Goal: Task Accomplishment & Management: Manage account settings

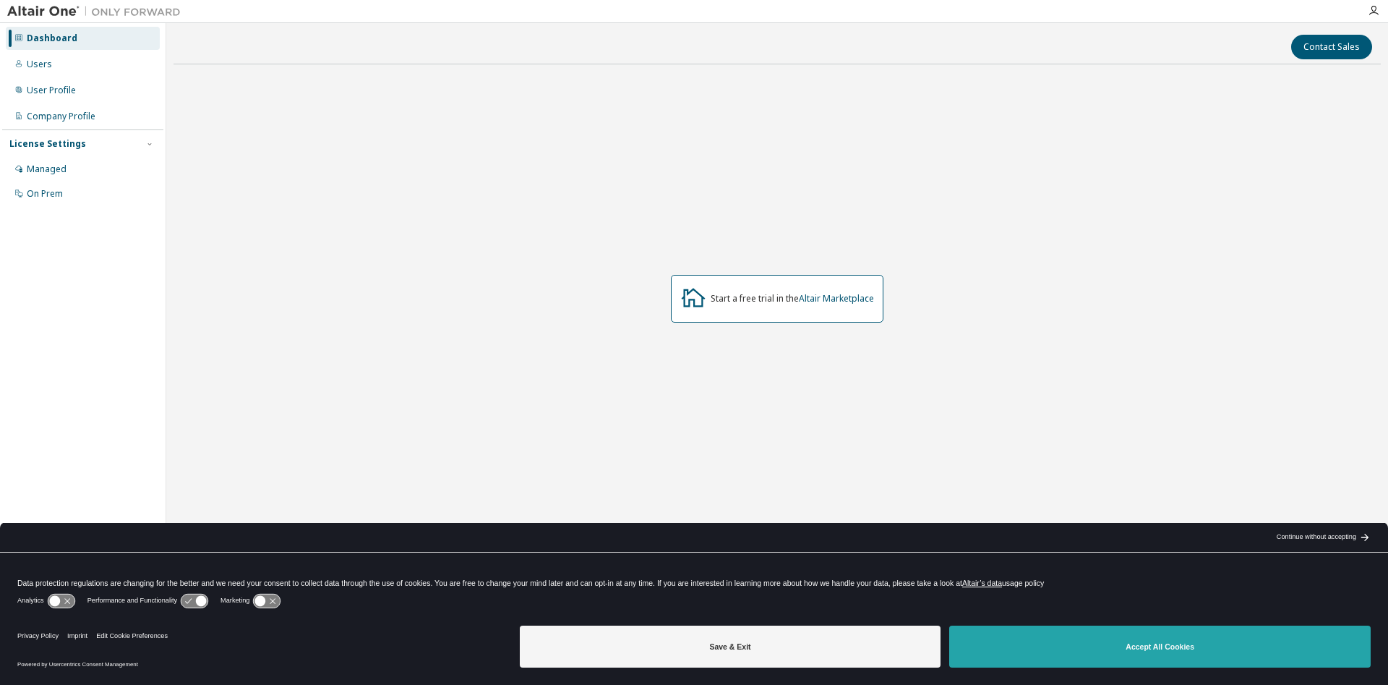
click at [1166, 651] on button "Accept All Cookies" at bounding box center [1159, 646] width 421 height 42
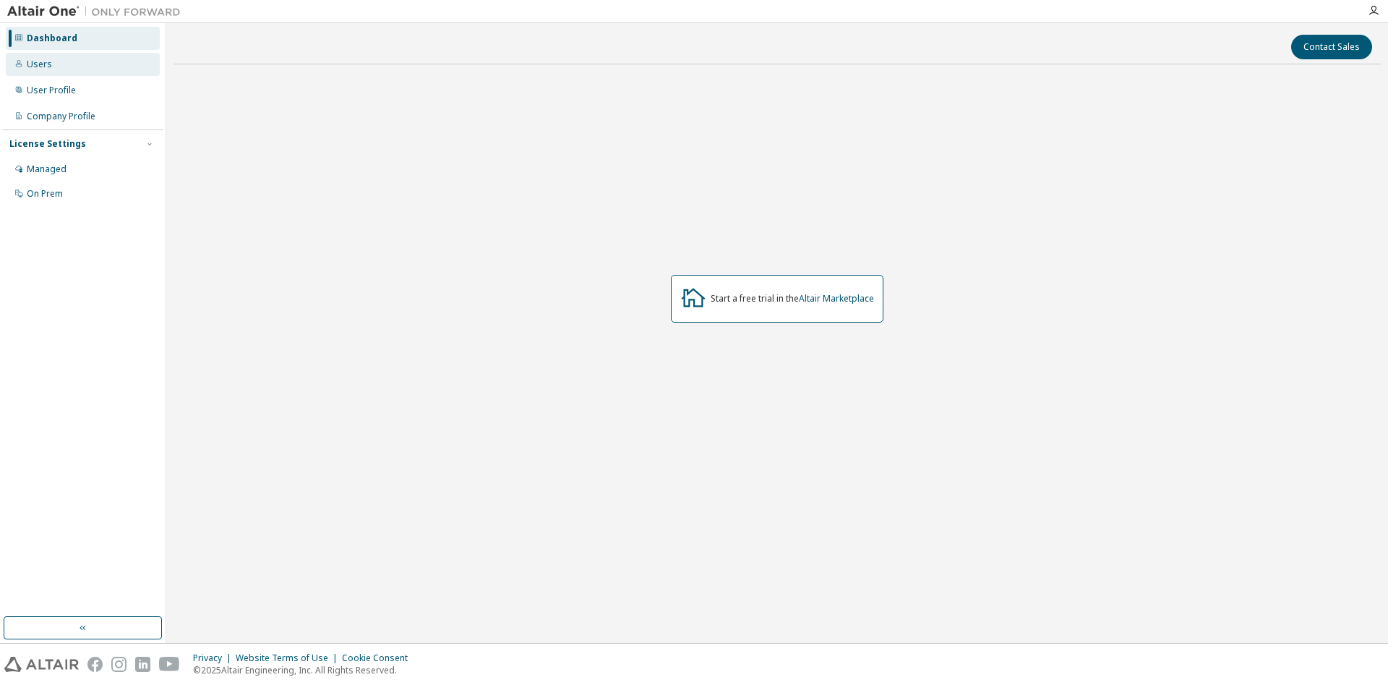
click at [46, 72] on div "Users" at bounding box center [83, 64] width 154 height 23
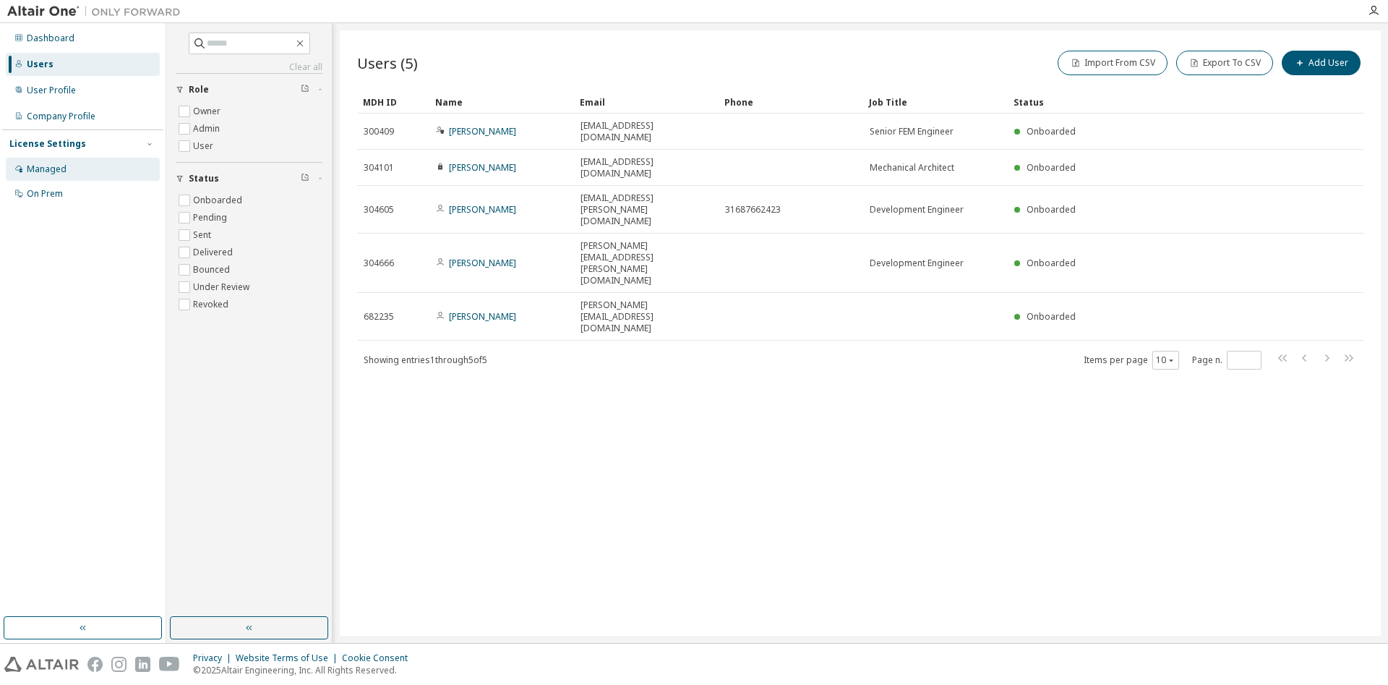
click at [47, 171] on div "Managed" at bounding box center [47, 169] width 40 height 12
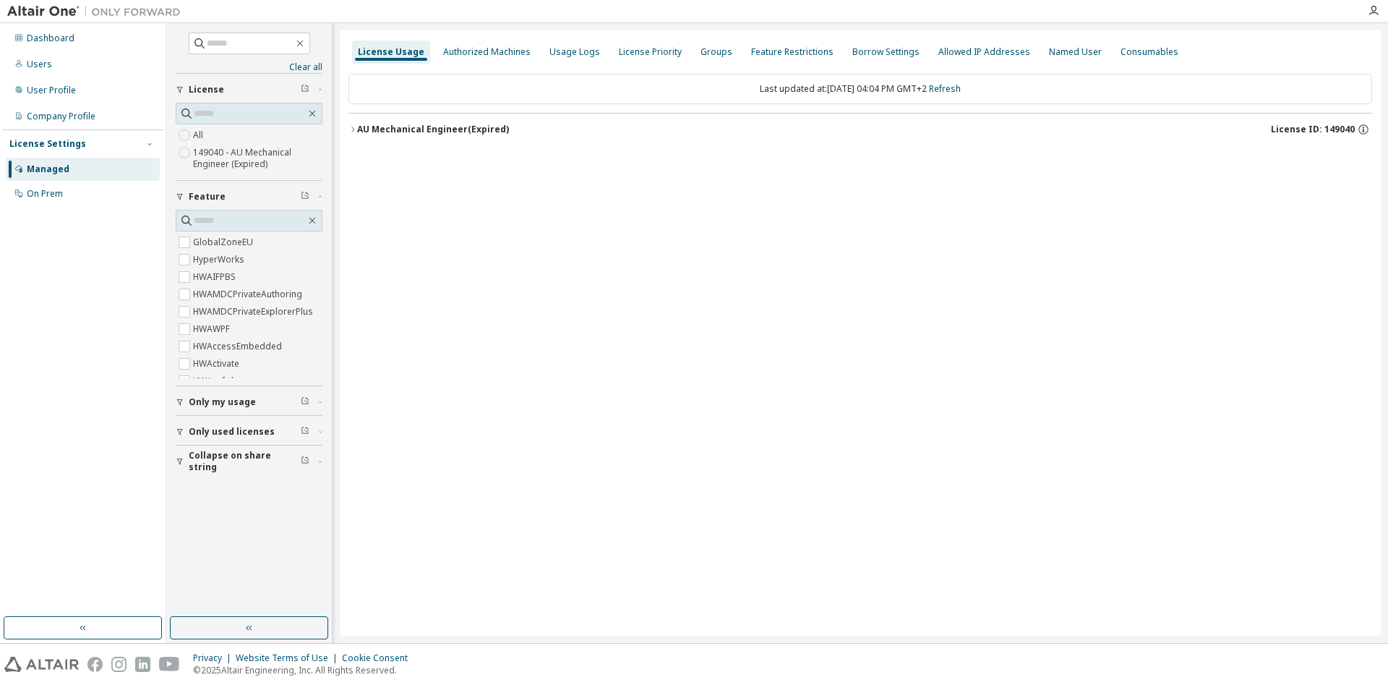
click at [349, 130] on div "License Usage Authorized Machines Usage Logs License Priority Groups Feature Re…" at bounding box center [860, 332] width 1041 height 605
click at [352, 130] on icon "button" at bounding box center [352, 129] width 9 height 9
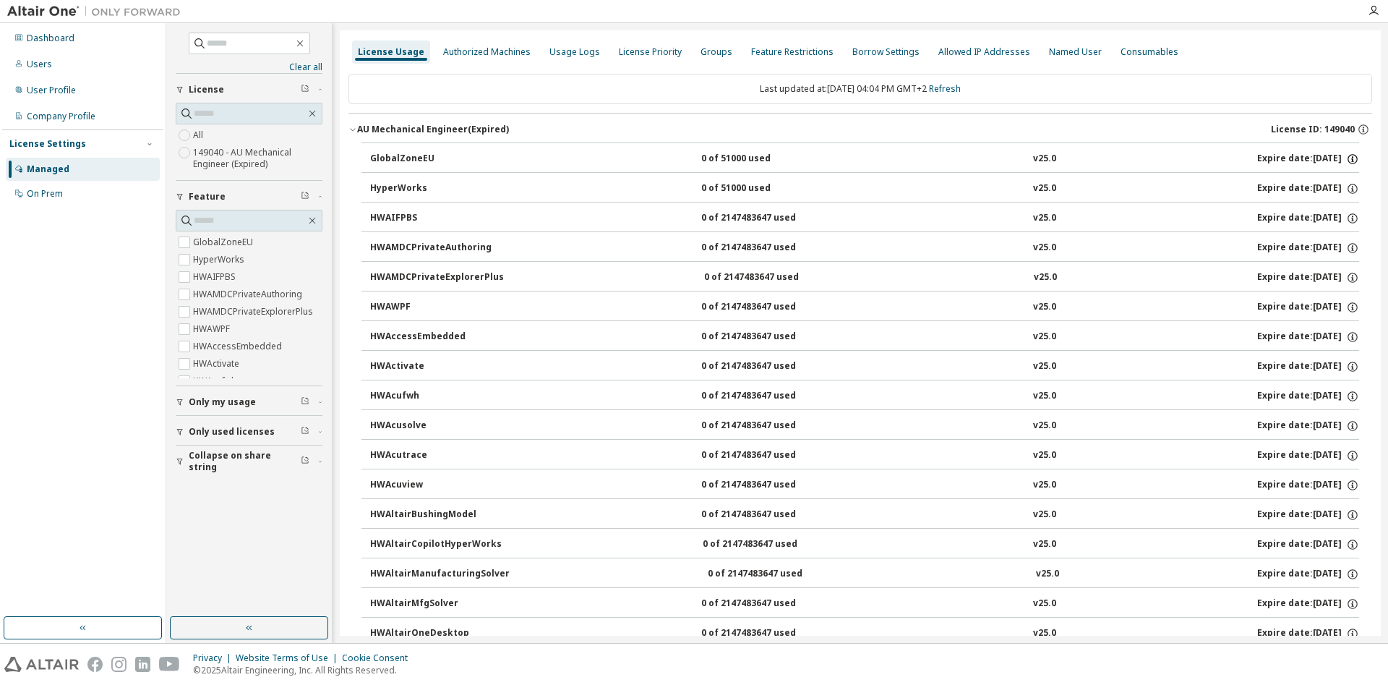
click at [1353, 158] on icon "button" at bounding box center [1352, 159] width 13 height 13
click at [1366, 132] on icon "button" at bounding box center [1363, 129] width 13 height 13
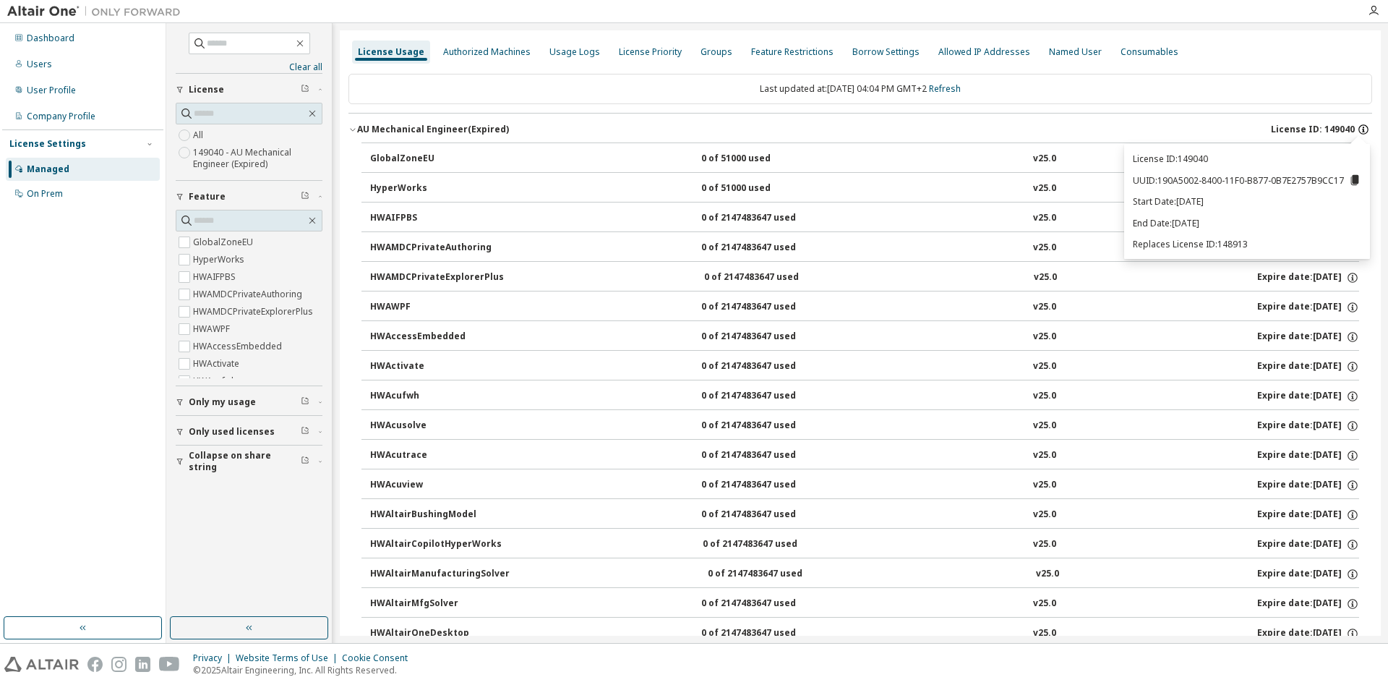
click at [1368, 132] on icon "button" at bounding box center [1363, 129] width 13 height 13
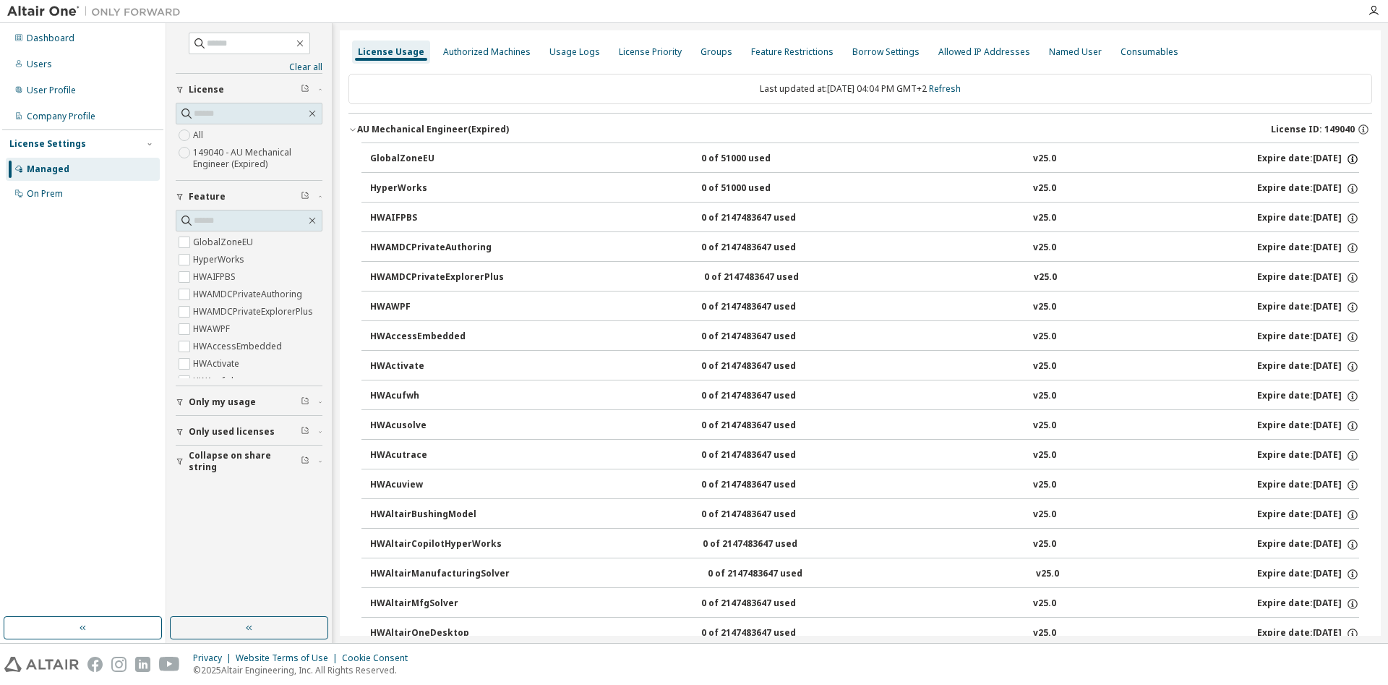
click at [1355, 158] on icon "button" at bounding box center [1352, 159] width 13 height 13
click at [1327, 202] on p "Borrow Limits: 336" at bounding box center [1317, 205] width 75 height 12
click at [1363, 133] on icon "button" at bounding box center [1363, 129] width 13 height 13
